Goal: Book appointment/travel/reservation

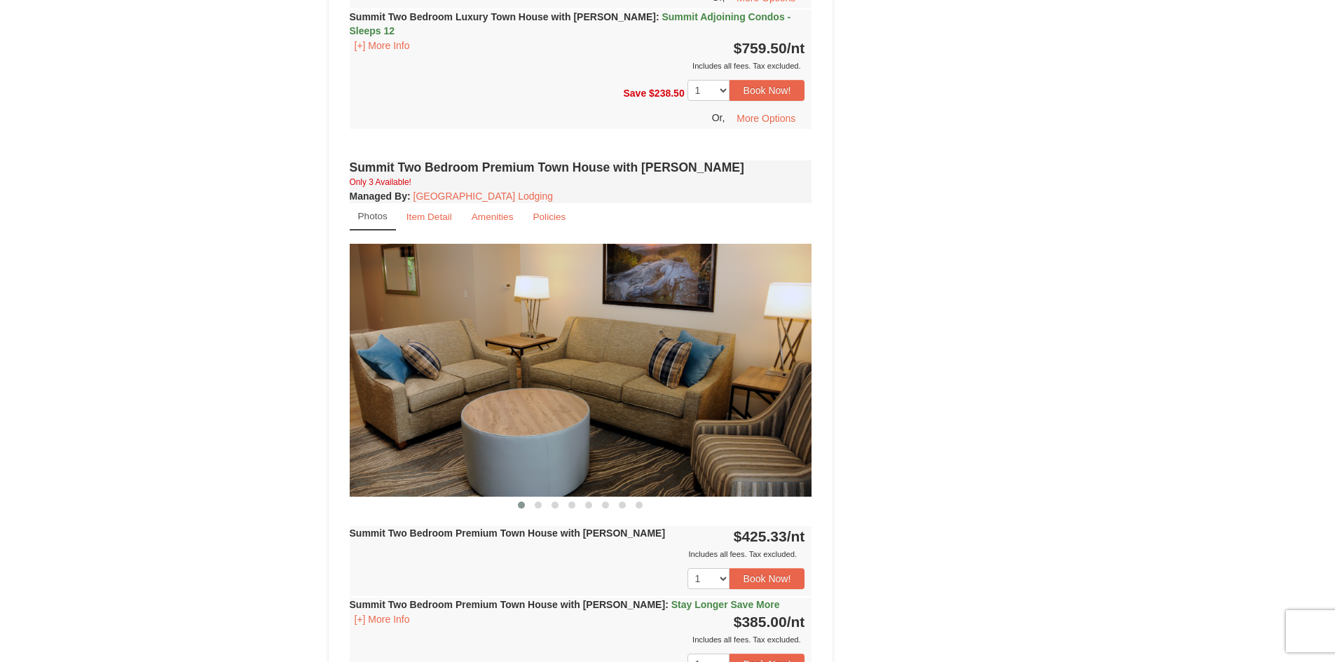
scroll to position [1080, 0]
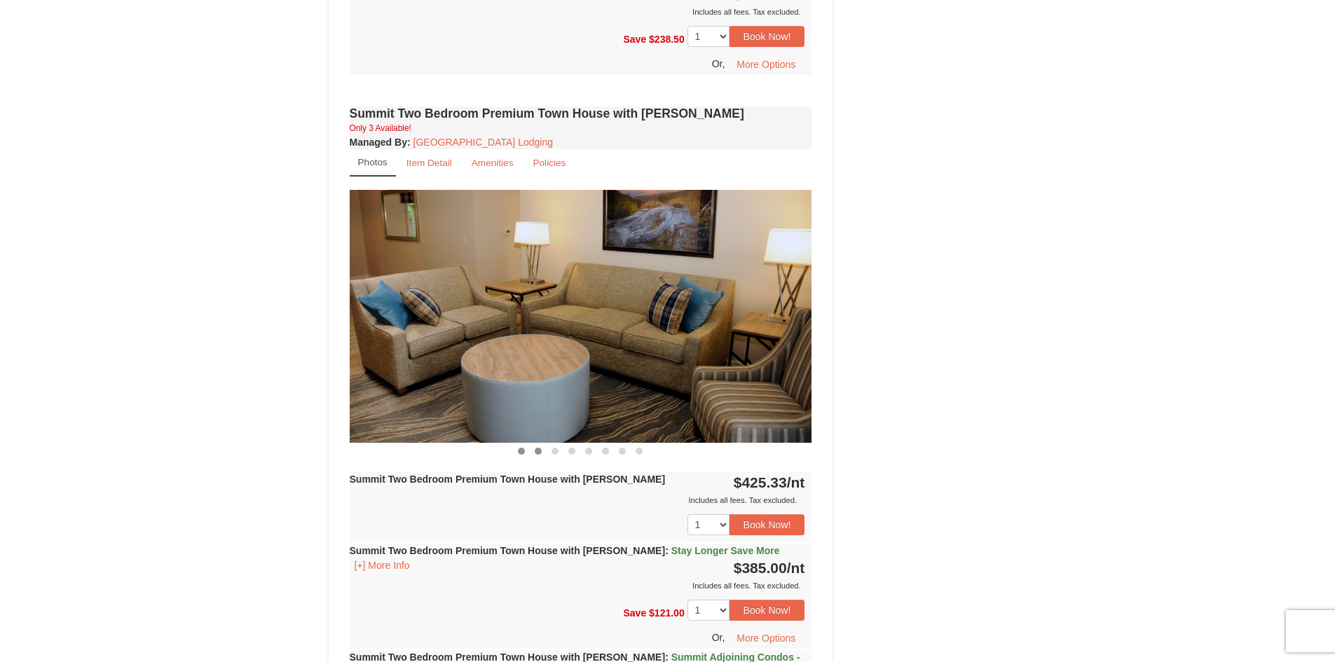
click at [533, 444] on button at bounding box center [538, 451] width 17 height 14
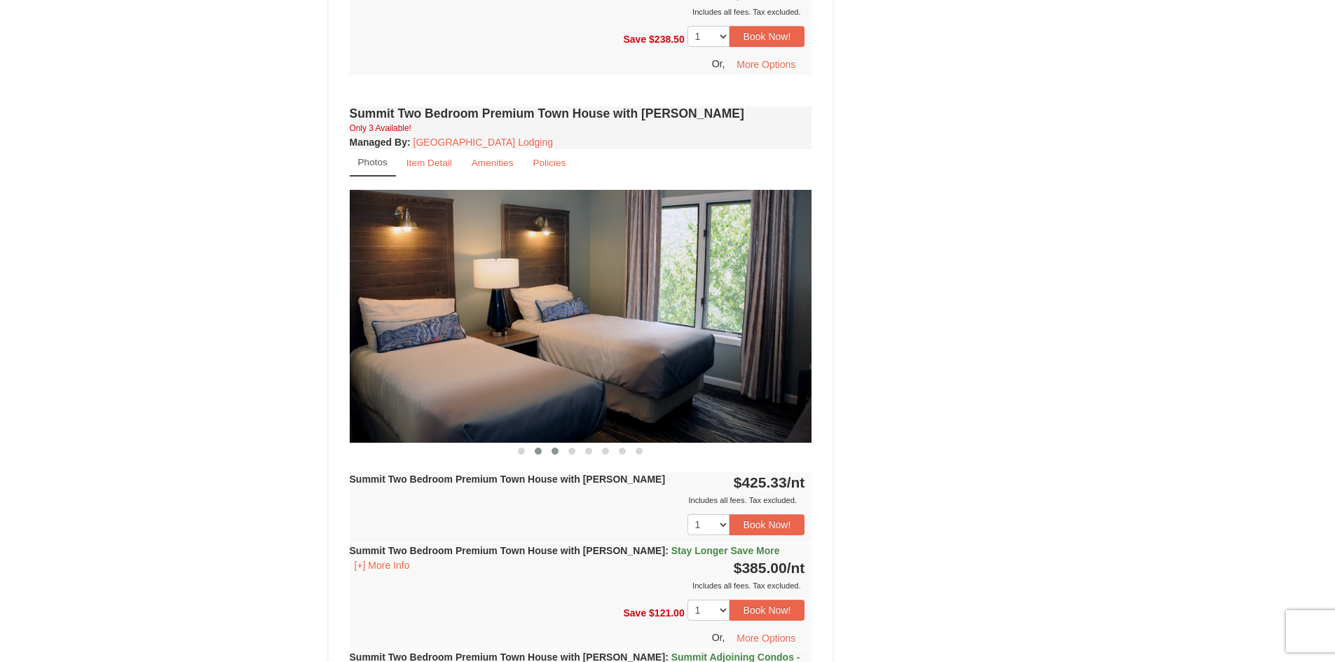
click at [552, 448] on span at bounding box center [555, 451] width 7 height 7
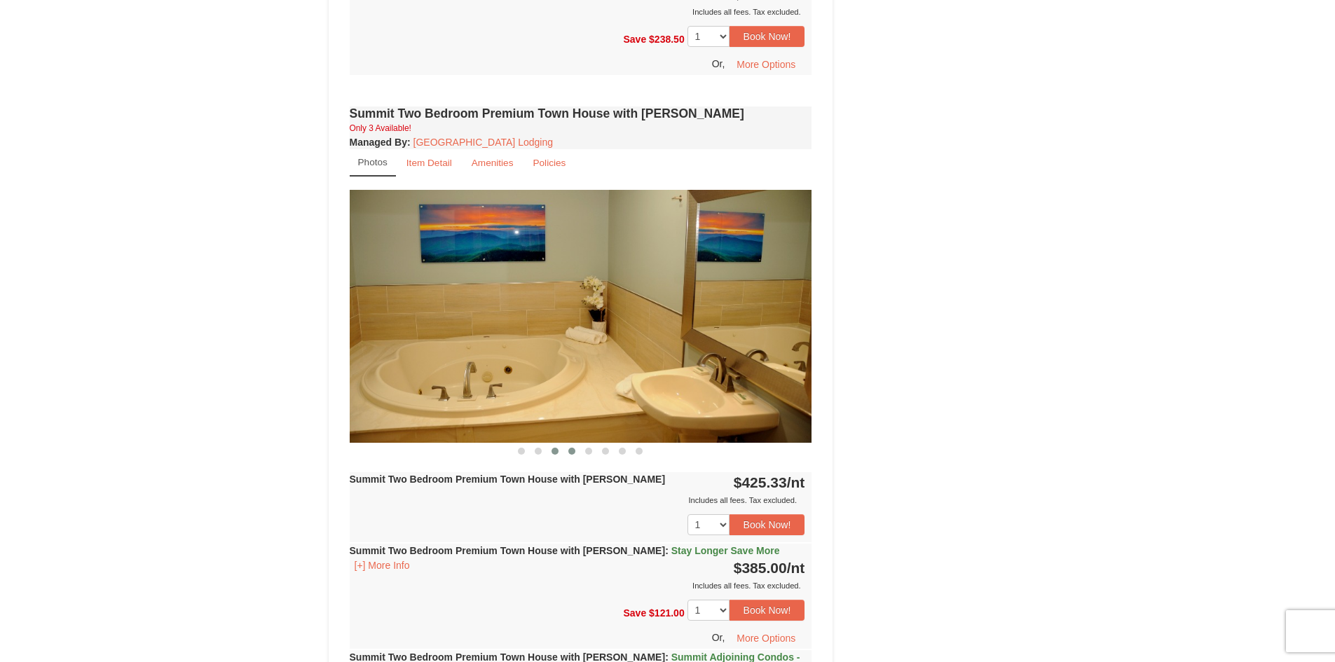
click at [569, 444] on button at bounding box center [572, 451] width 17 height 14
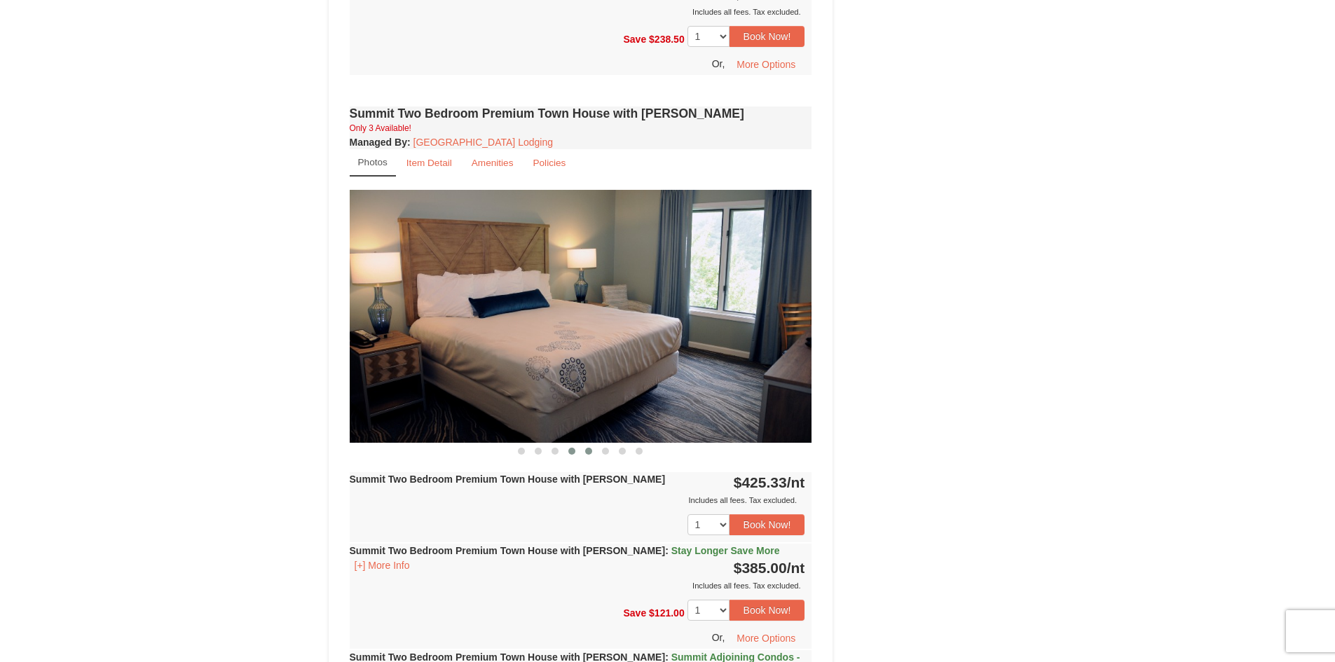
click at [583, 444] on button at bounding box center [588, 451] width 17 height 14
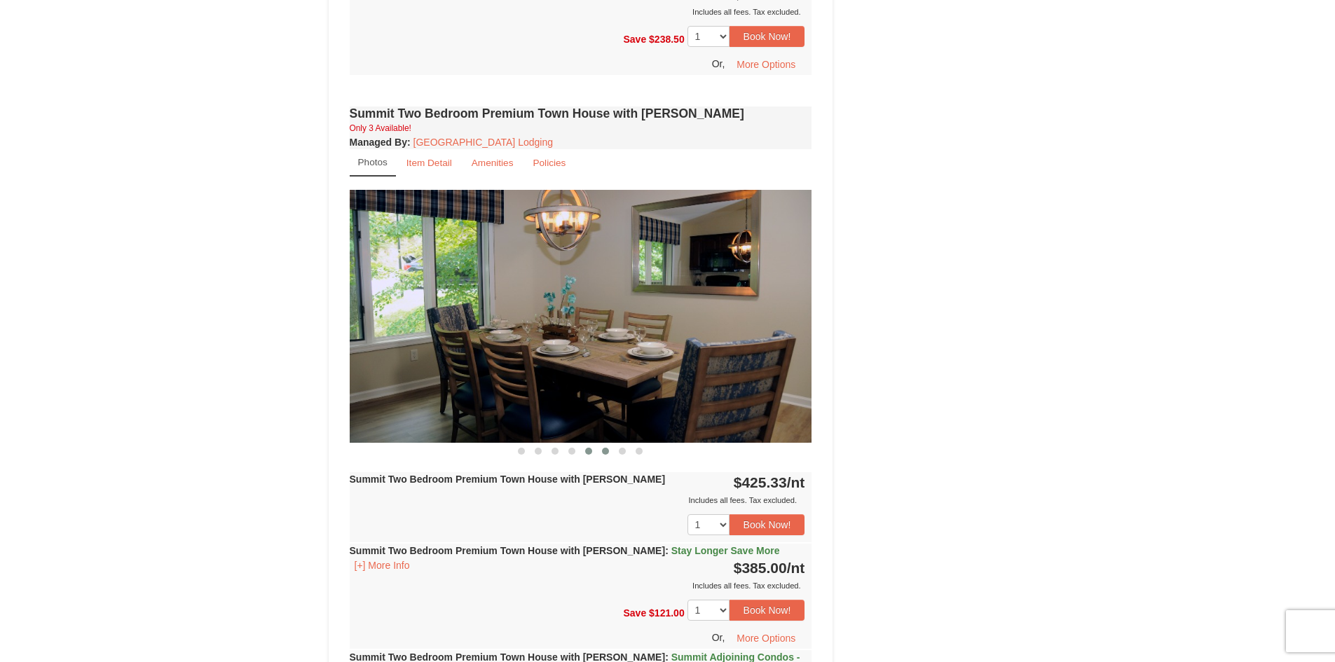
click at [599, 444] on button at bounding box center [605, 451] width 17 height 14
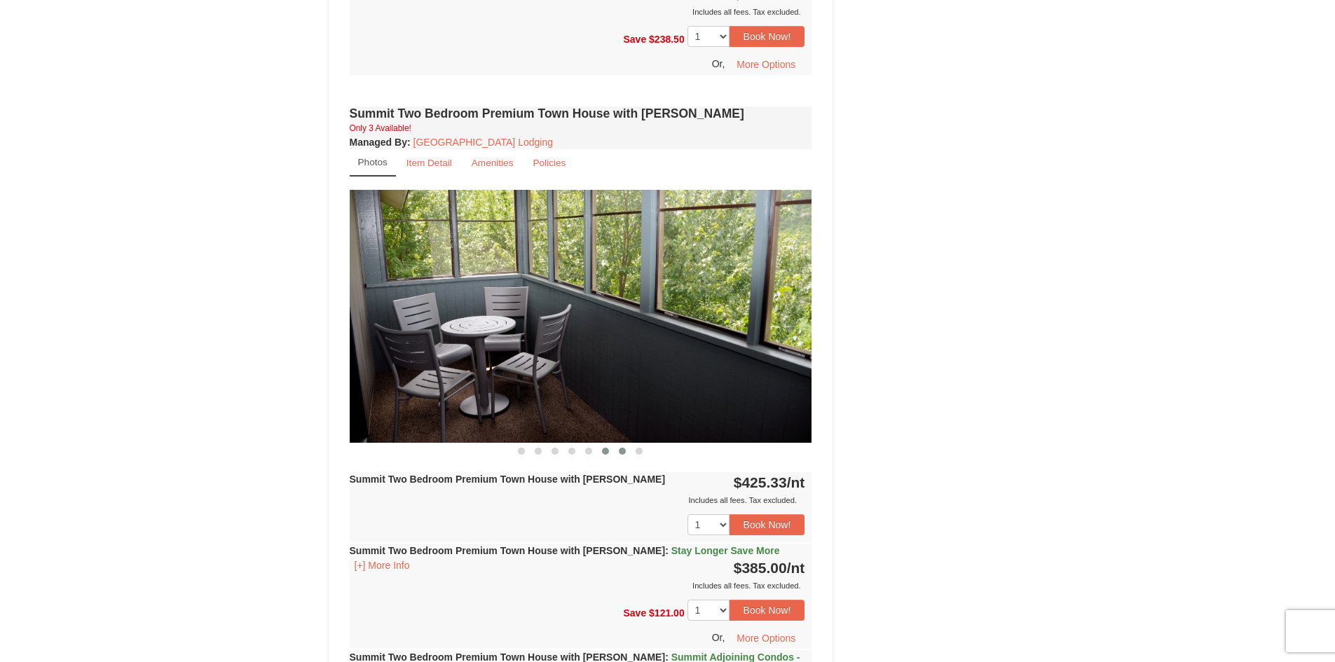
click at [624, 444] on button at bounding box center [622, 451] width 17 height 14
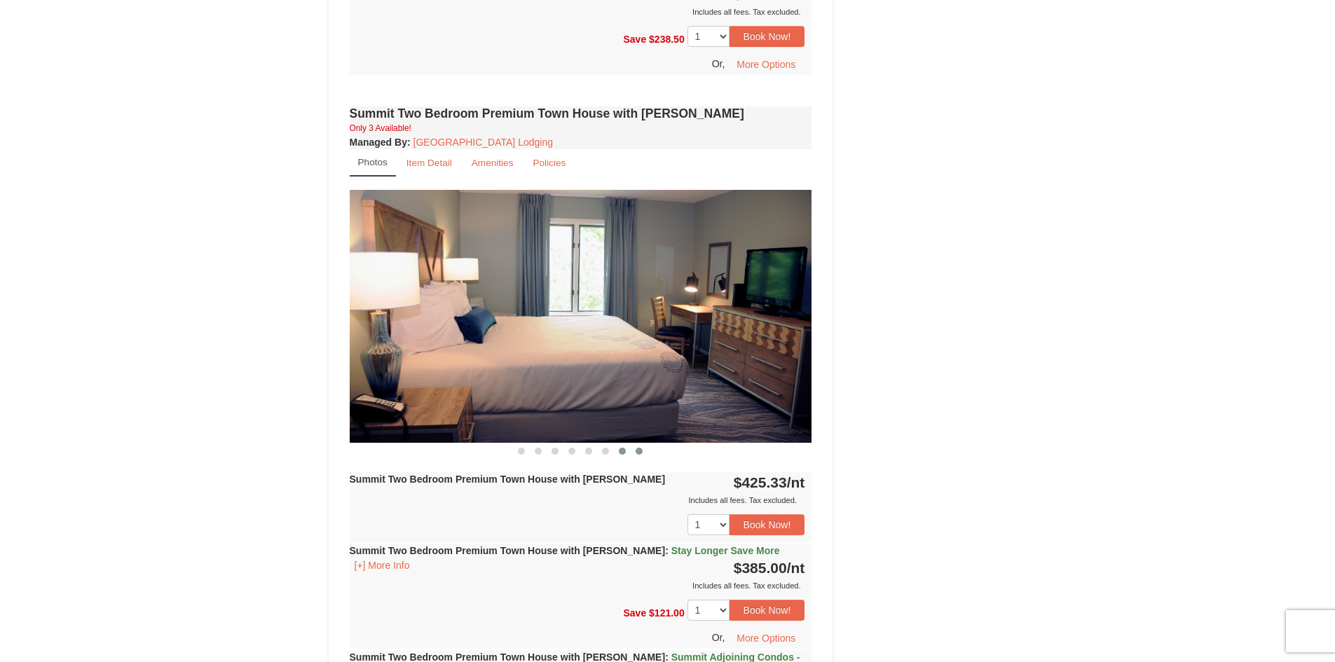
click at [632, 444] on button at bounding box center [639, 451] width 17 height 14
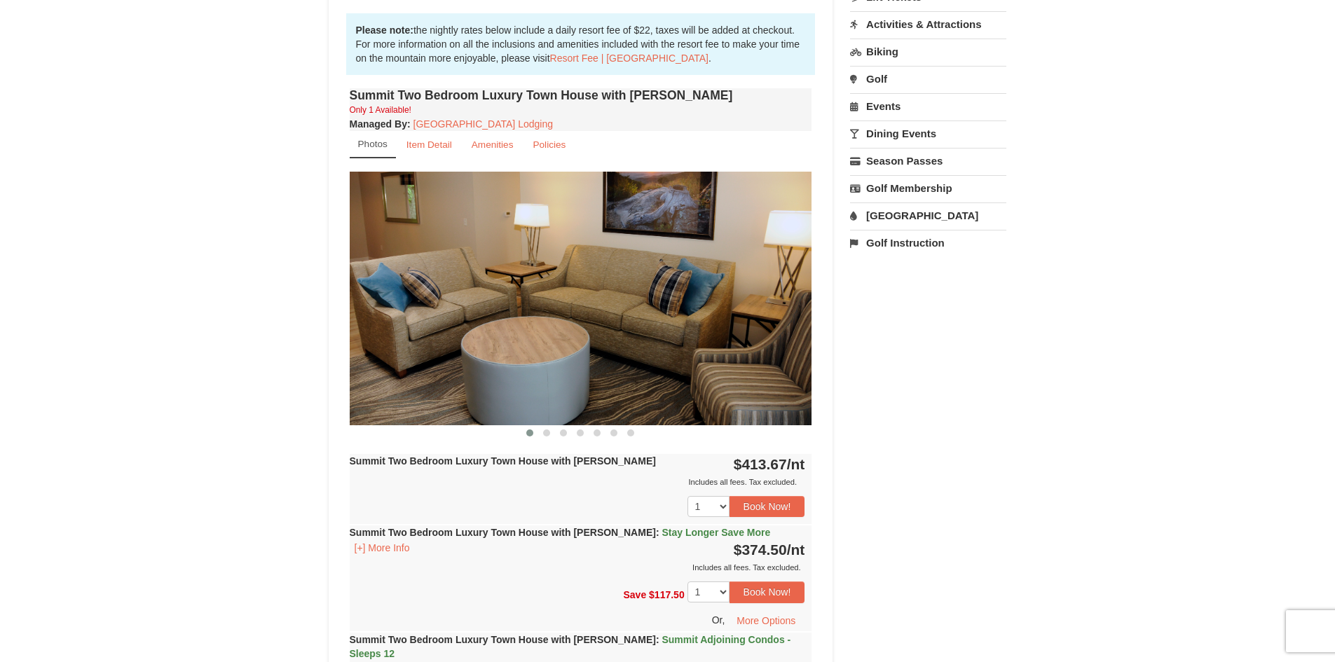
scroll to position [379, 0]
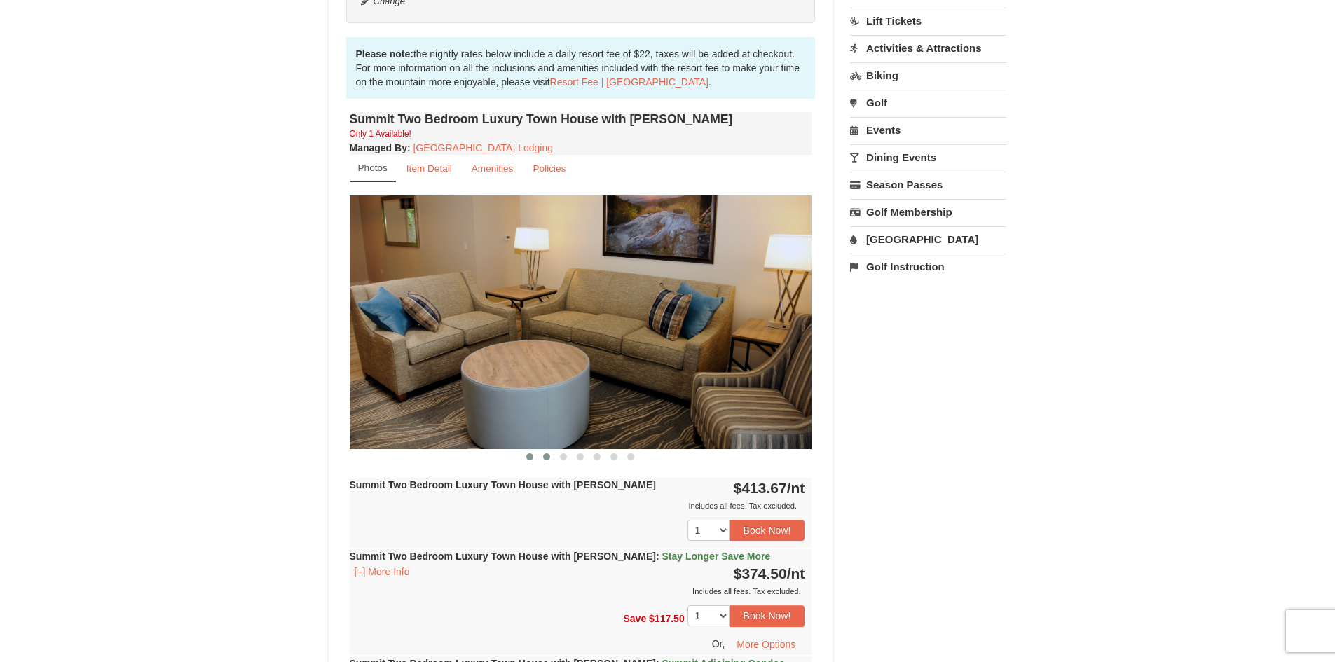
click at [549, 458] on span at bounding box center [546, 457] width 7 height 7
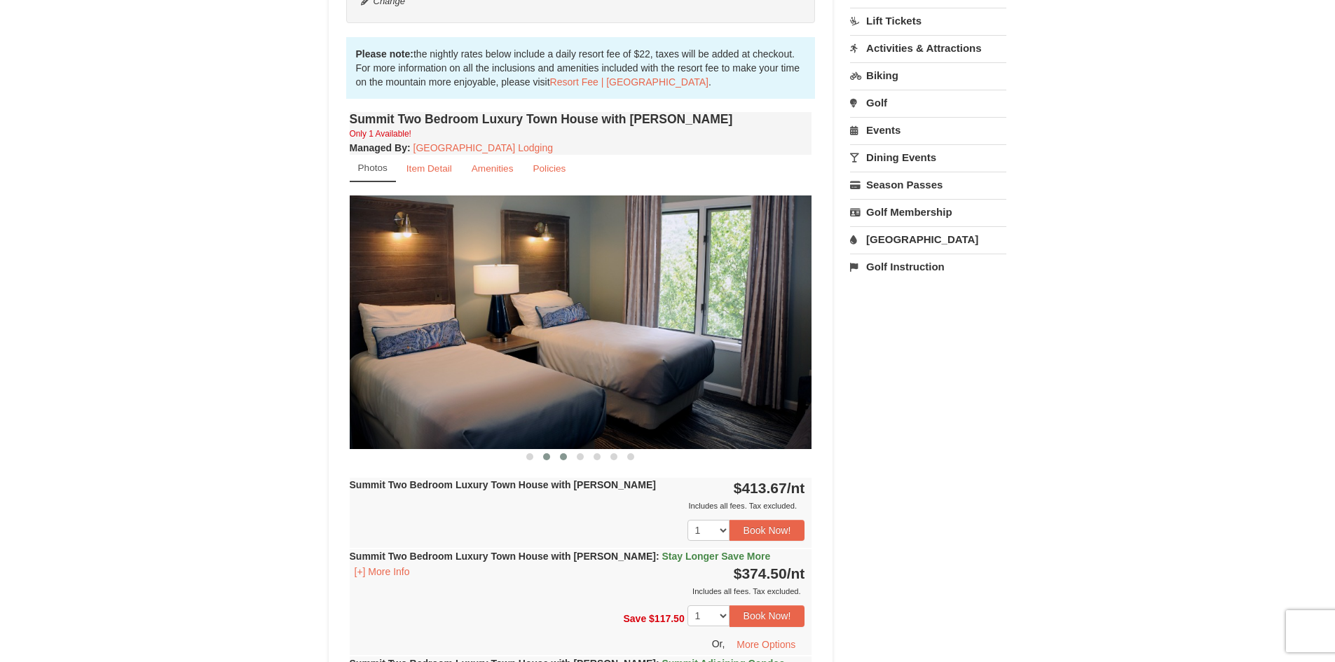
click at [569, 456] on button at bounding box center [563, 457] width 17 height 14
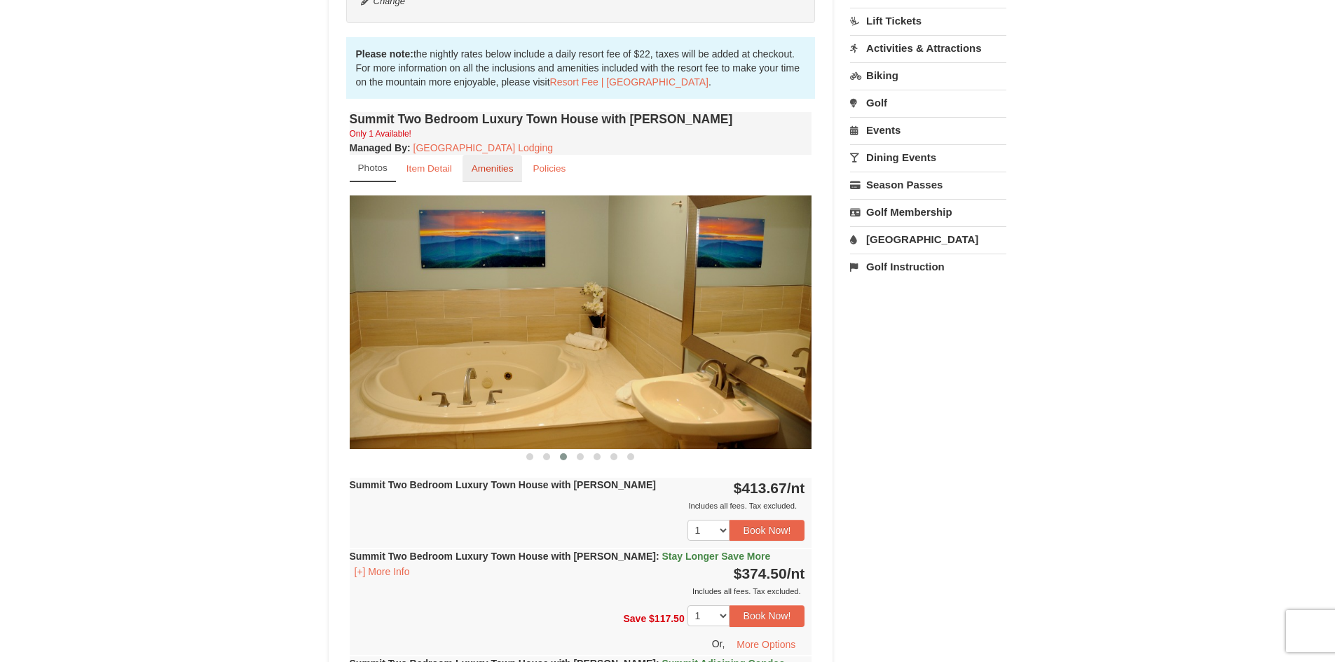
click at [487, 168] on small "Amenities" at bounding box center [493, 168] width 42 height 11
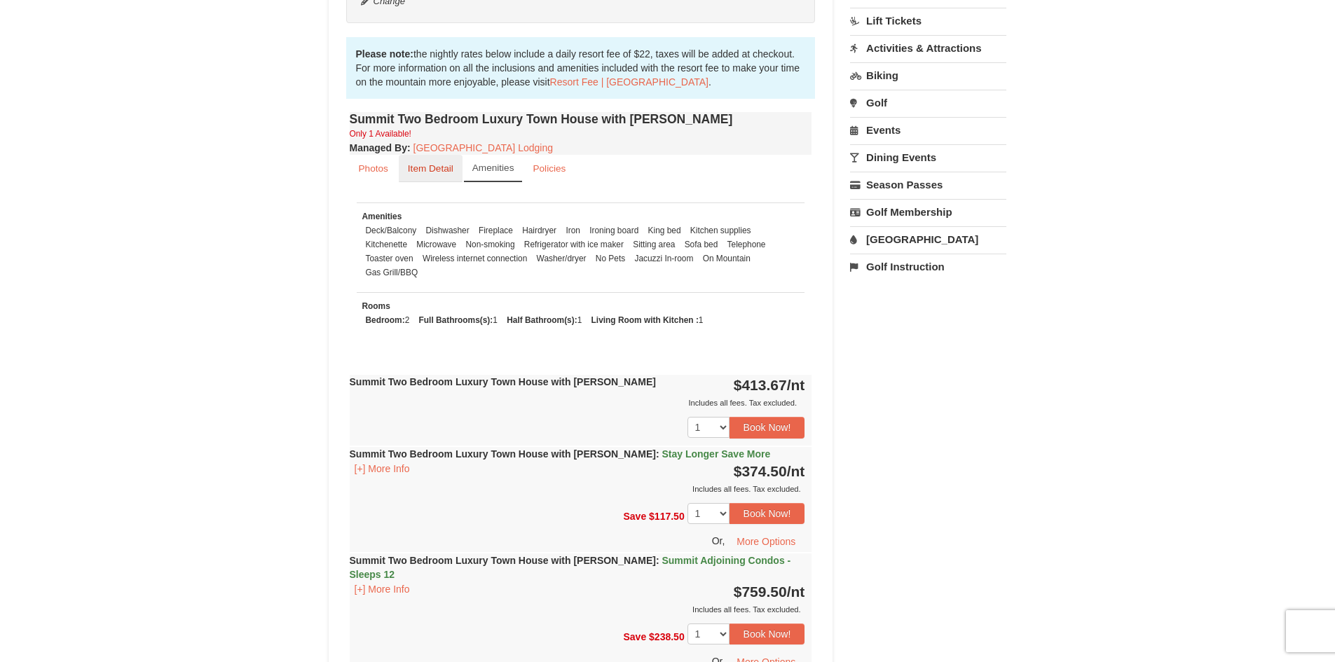
click at [455, 172] on link "Item Detail" at bounding box center [431, 168] width 64 height 27
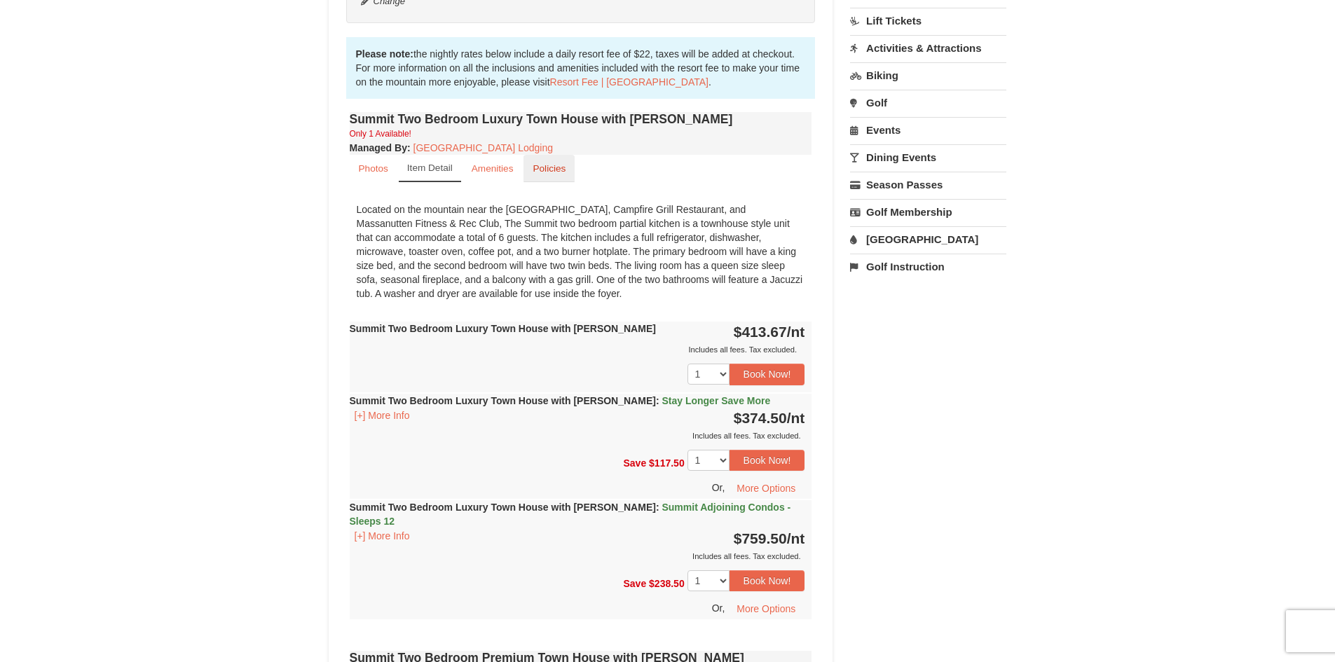
click at [553, 166] on small "Policies" at bounding box center [549, 168] width 33 height 11
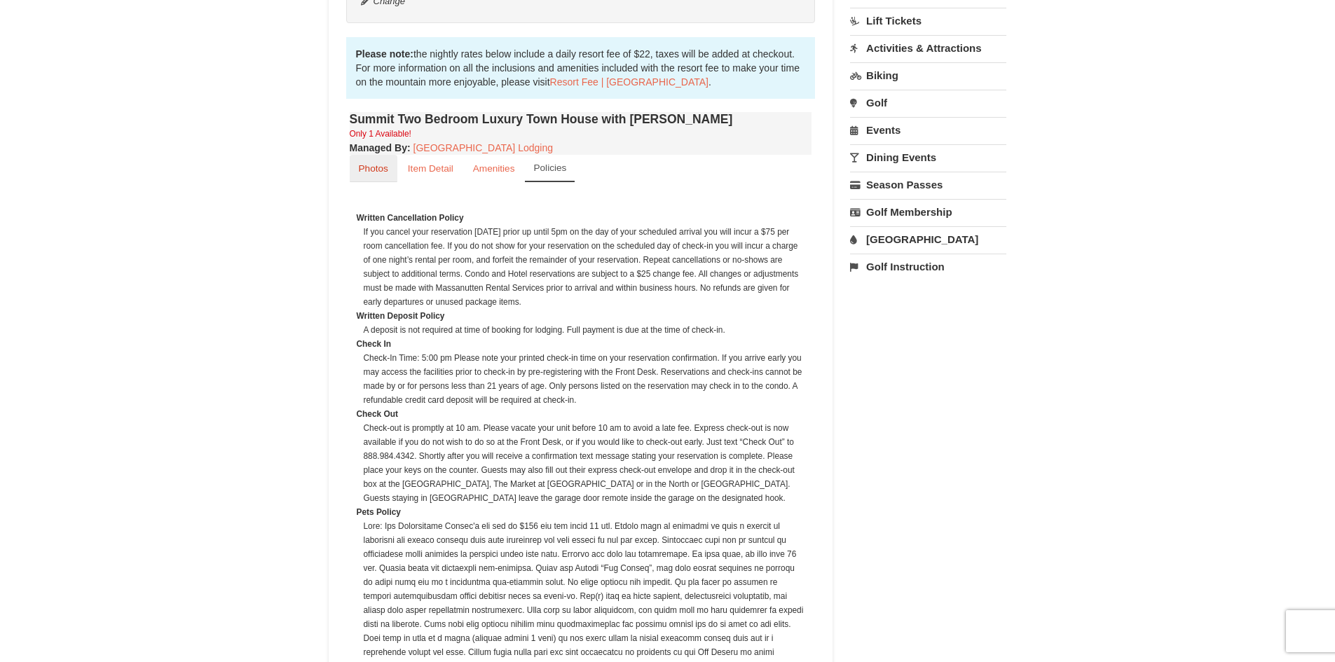
click at [364, 171] on small "Photos" at bounding box center [373, 168] width 29 height 11
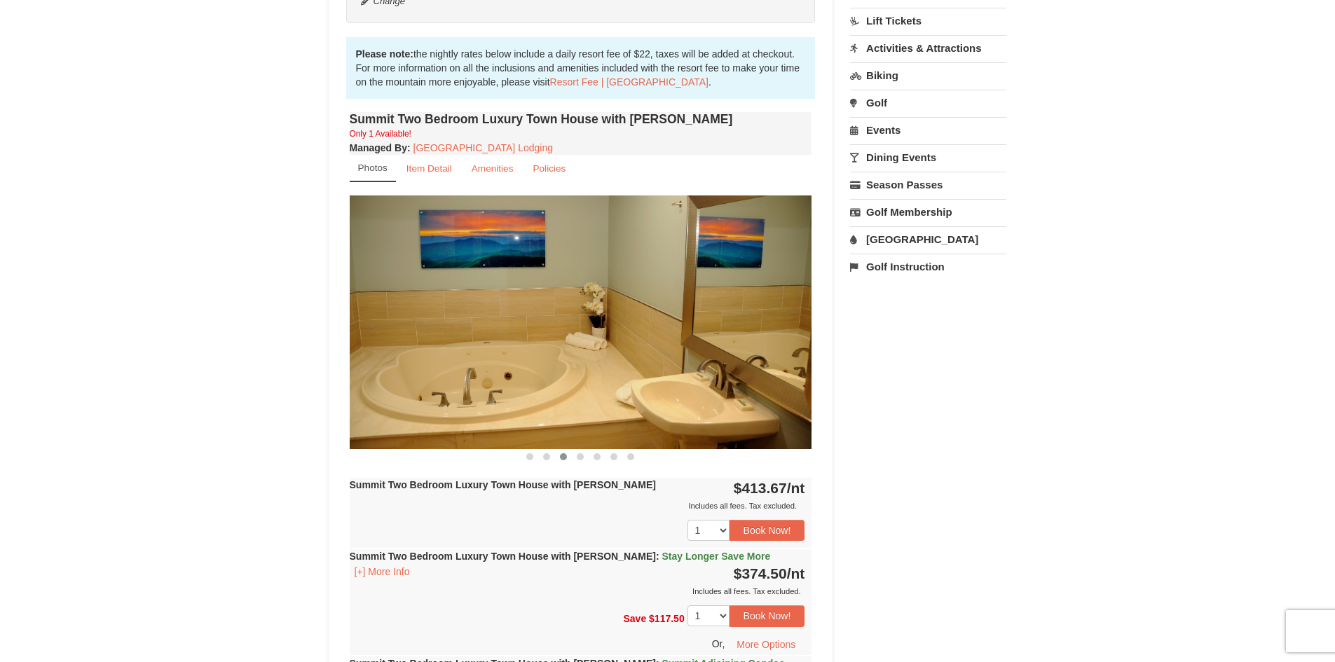
click at [447, 231] on img at bounding box center [581, 322] width 463 height 253
click at [630, 463] on button at bounding box center [631, 457] width 17 height 14
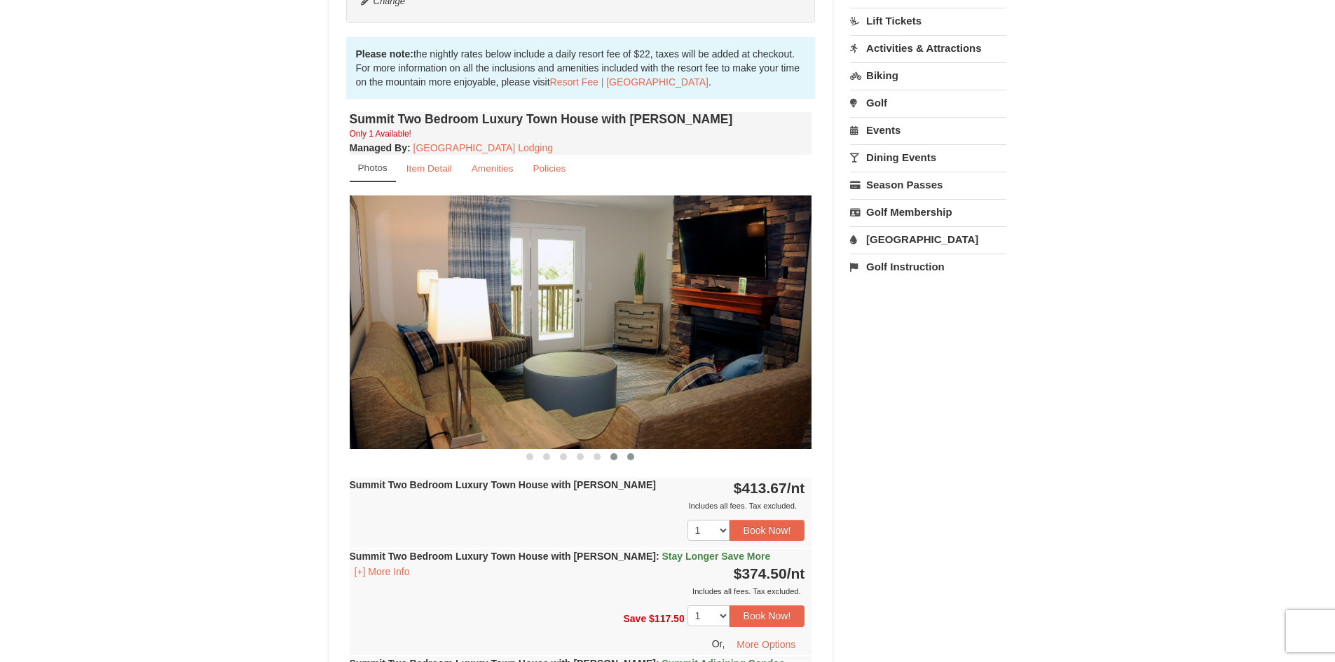
click at [613, 457] on span at bounding box center [614, 457] width 7 height 7
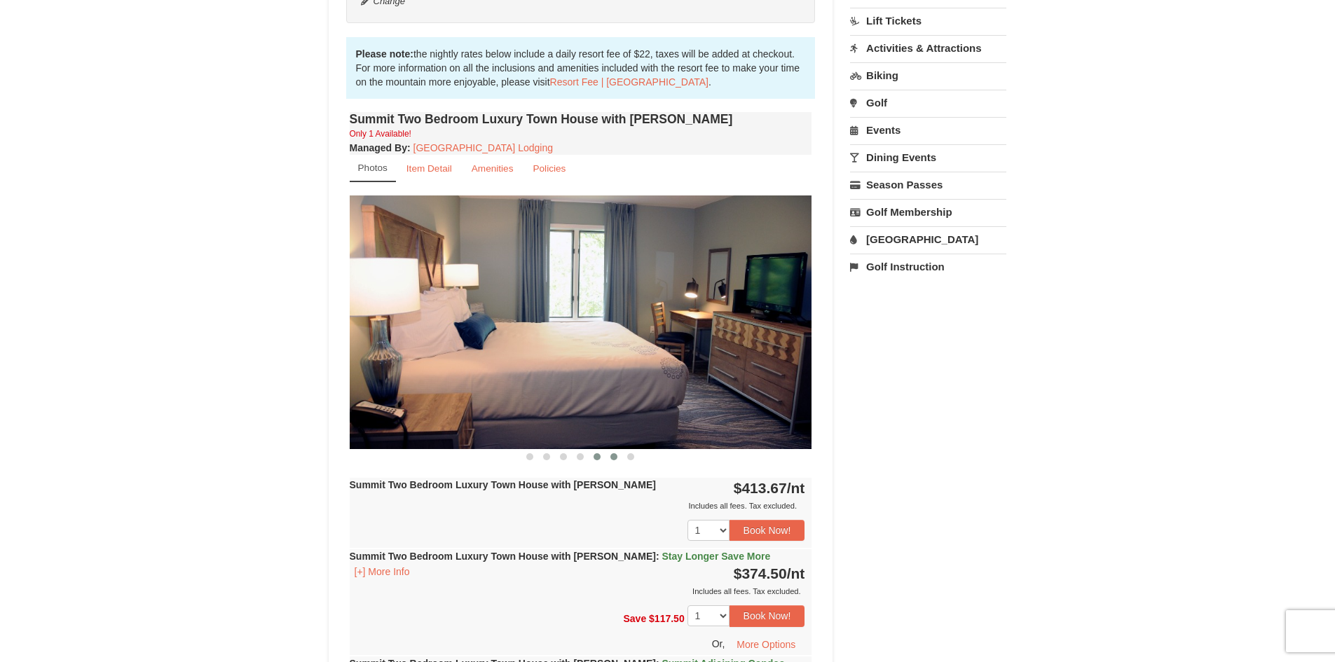
click at [592, 456] on button at bounding box center [597, 457] width 17 height 14
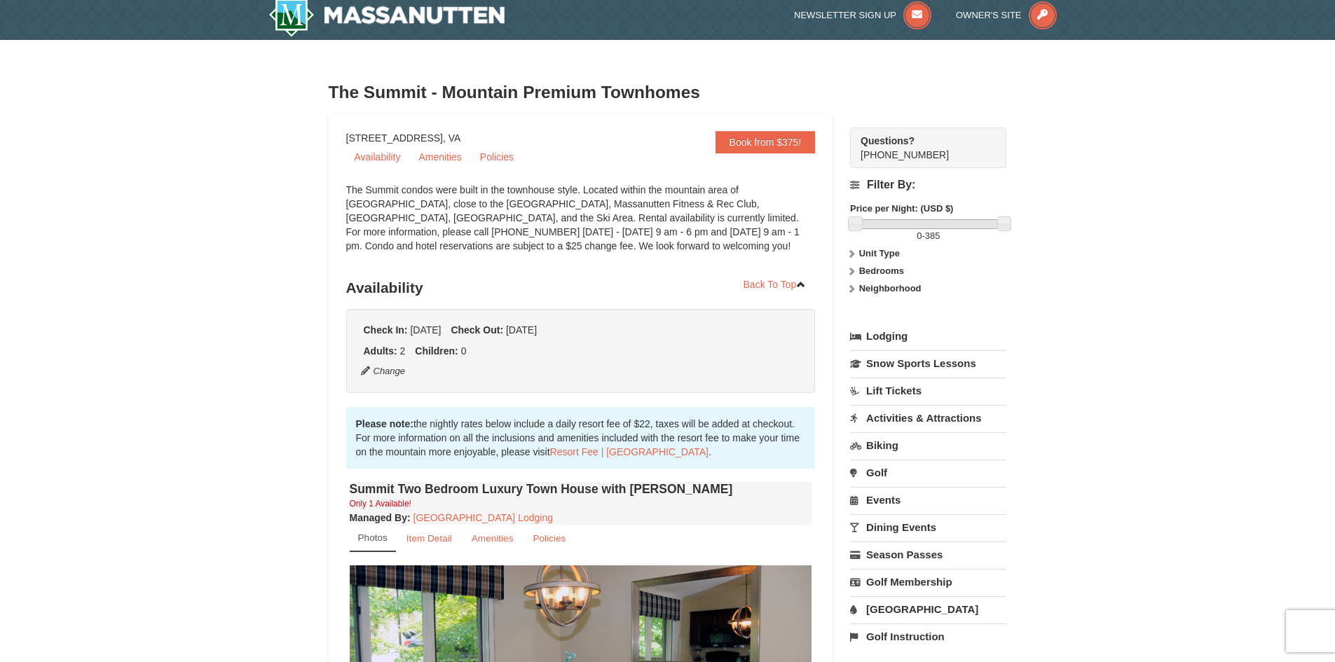
scroll to position [0, 0]
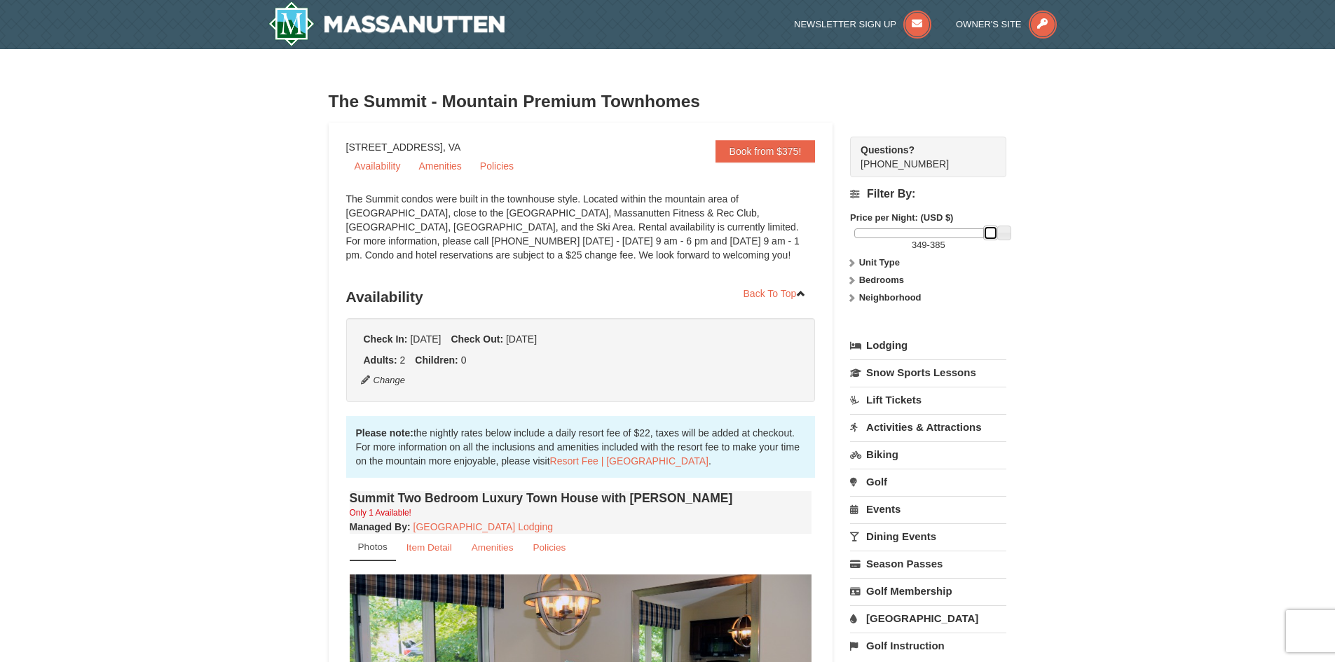
drag, startPoint x: 859, startPoint y: 236, endPoint x: 1033, endPoint y: 243, distance: 173.3
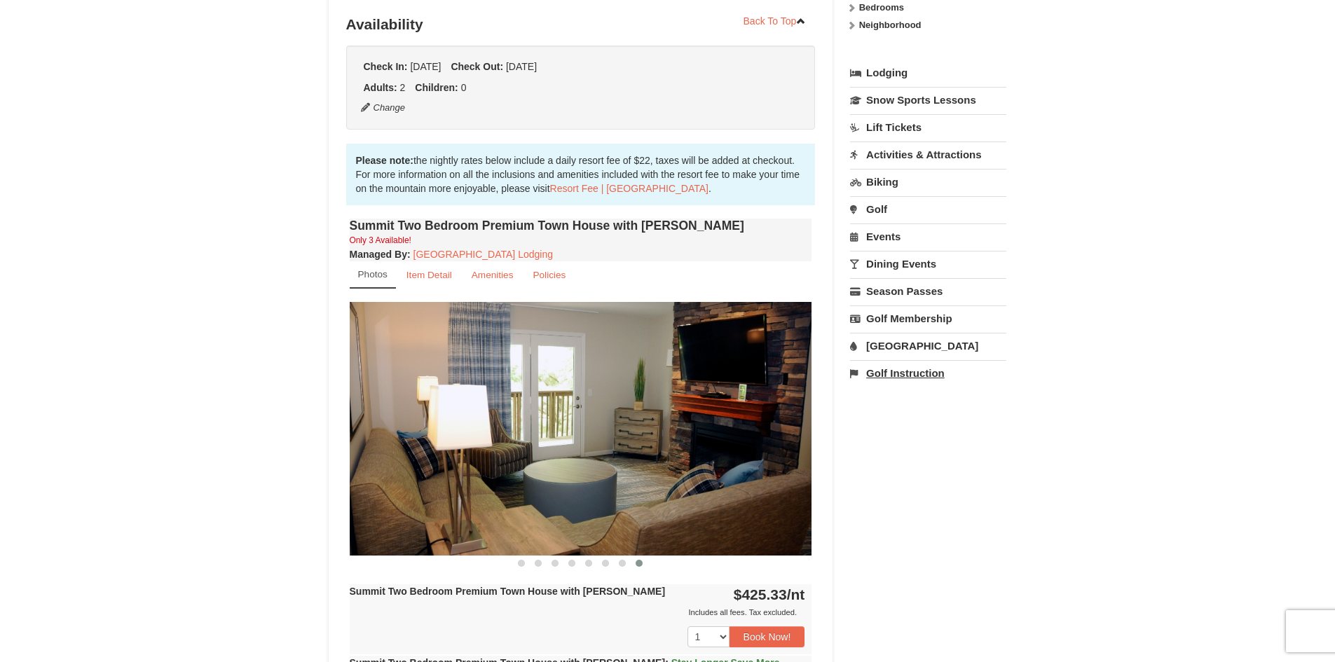
scroll to position [210, 0]
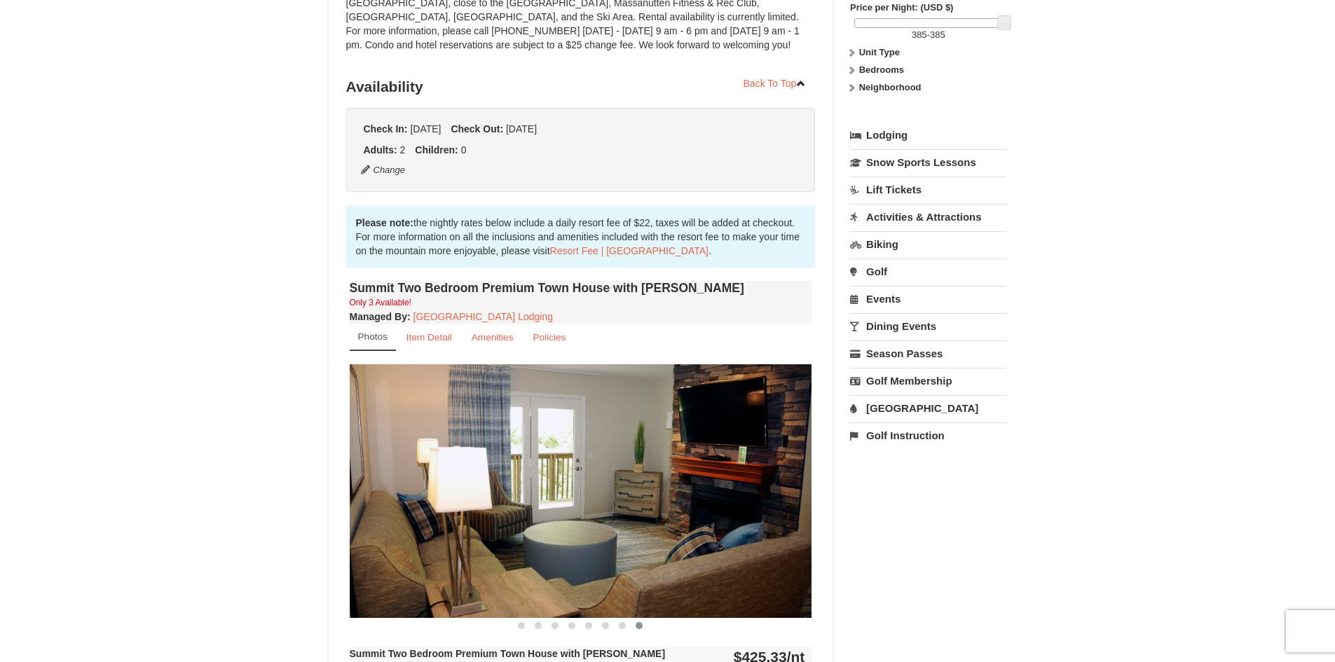
click at [936, 411] on link "[GEOGRAPHIC_DATA]" at bounding box center [928, 408] width 156 height 26
click at [895, 411] on link "[GEOGRAPHIC_DATA]" at bounding box center [928, 408] width 156 height 26
click at [888, 402] on link "[GEOGRAPHIC_DATA]" at bounding box center [928, 408] width 156 height 26
click at [860, 492] on button "Search" at bounding box center [874, 497] width 48 height 20
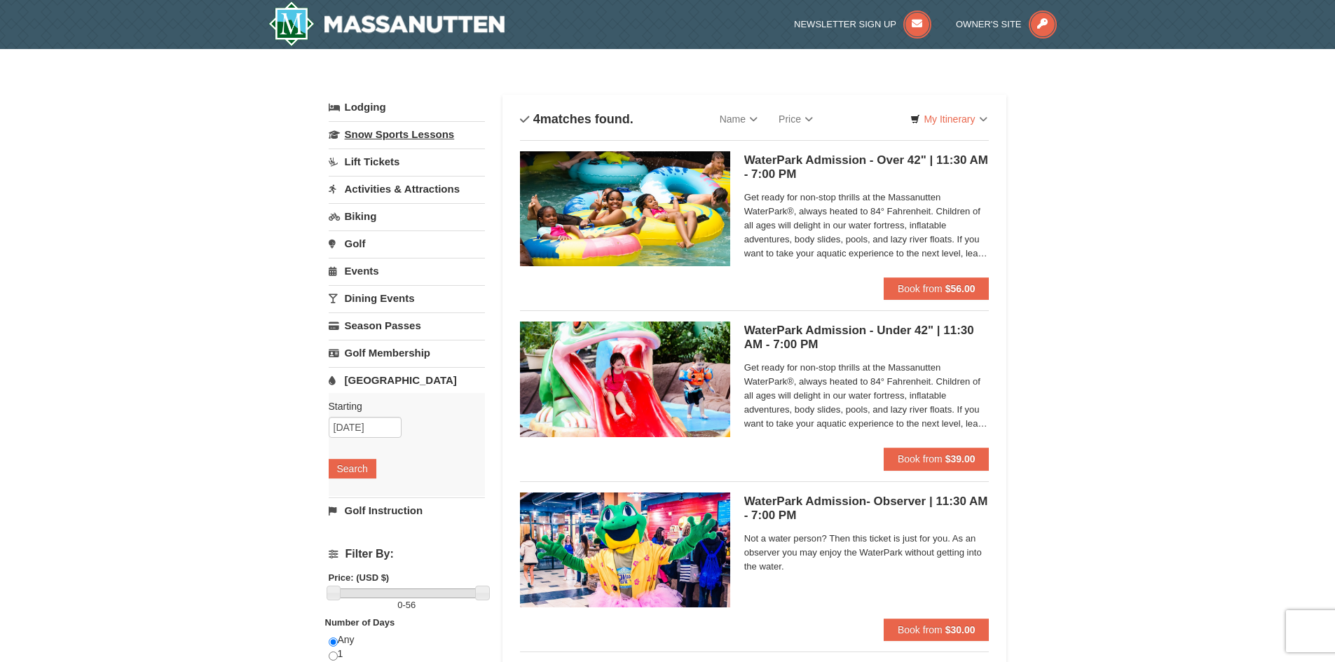
click at [409, 132] on link "Snow Sports Lessons" at bounding box center [407, 134] width 156 height 26
